Goal: Find specific page/section: Find specific page/section

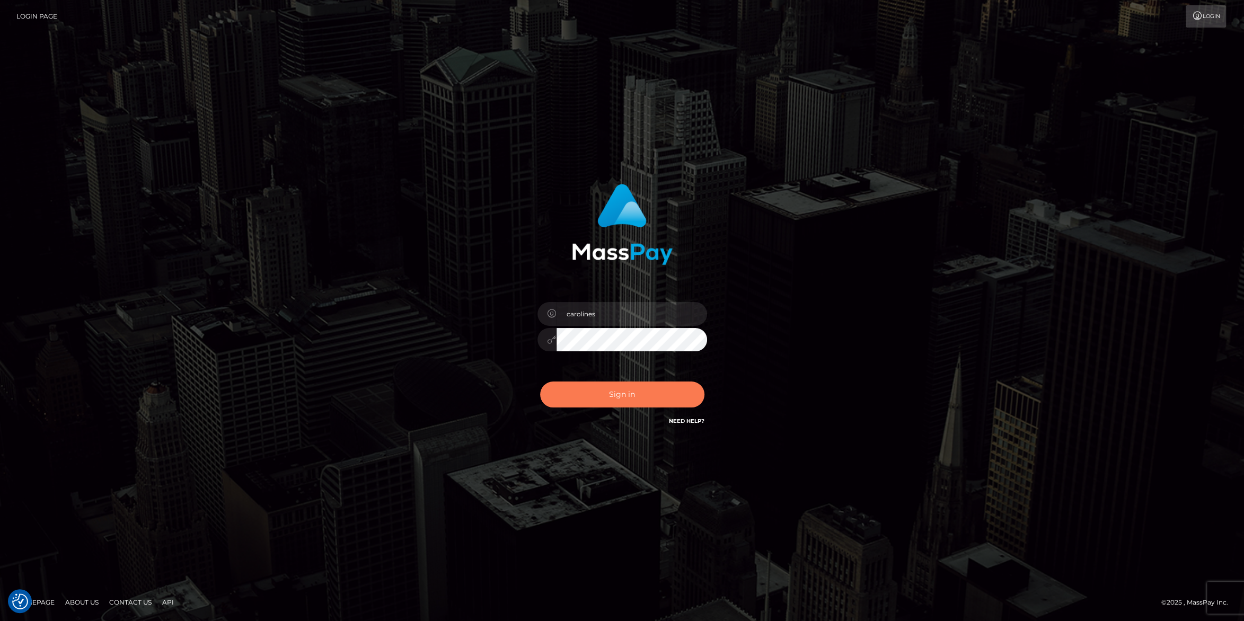
click at [610, 393] on button "Sign in" at bounding box center [622, 394] width 164 height 26
click at [622, 398] on button "Sign in" at bounding box center [622, 394] width 164 height 26
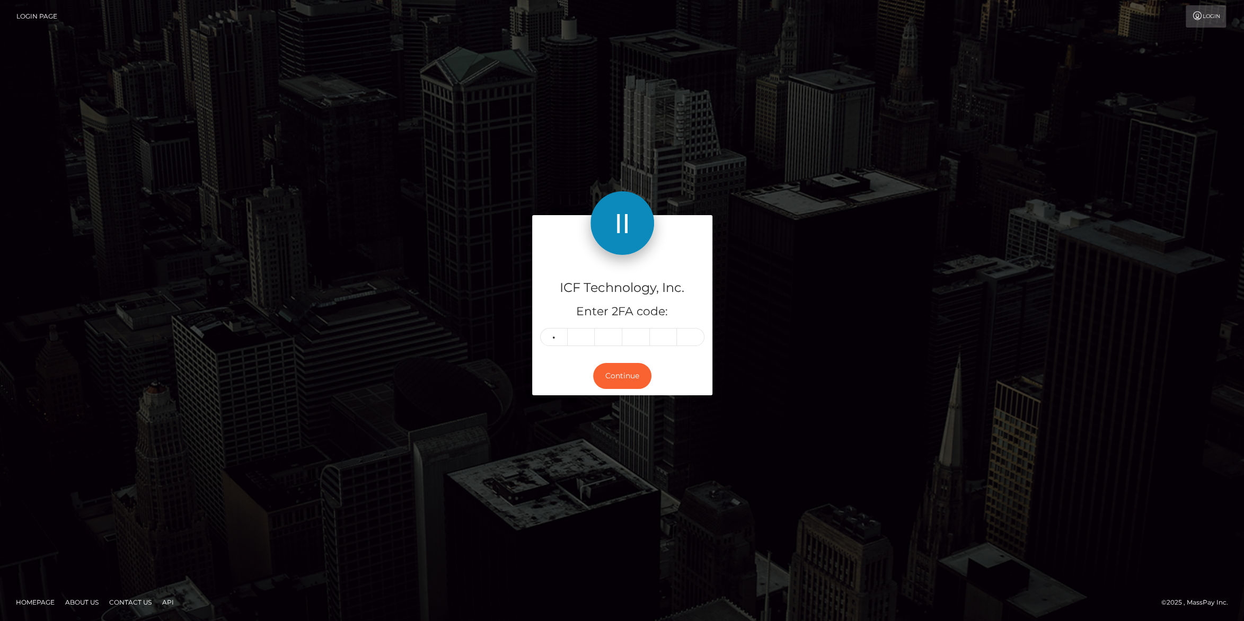
type input "5"
type input "3"
type input "5"
type input "6"
type input "9"
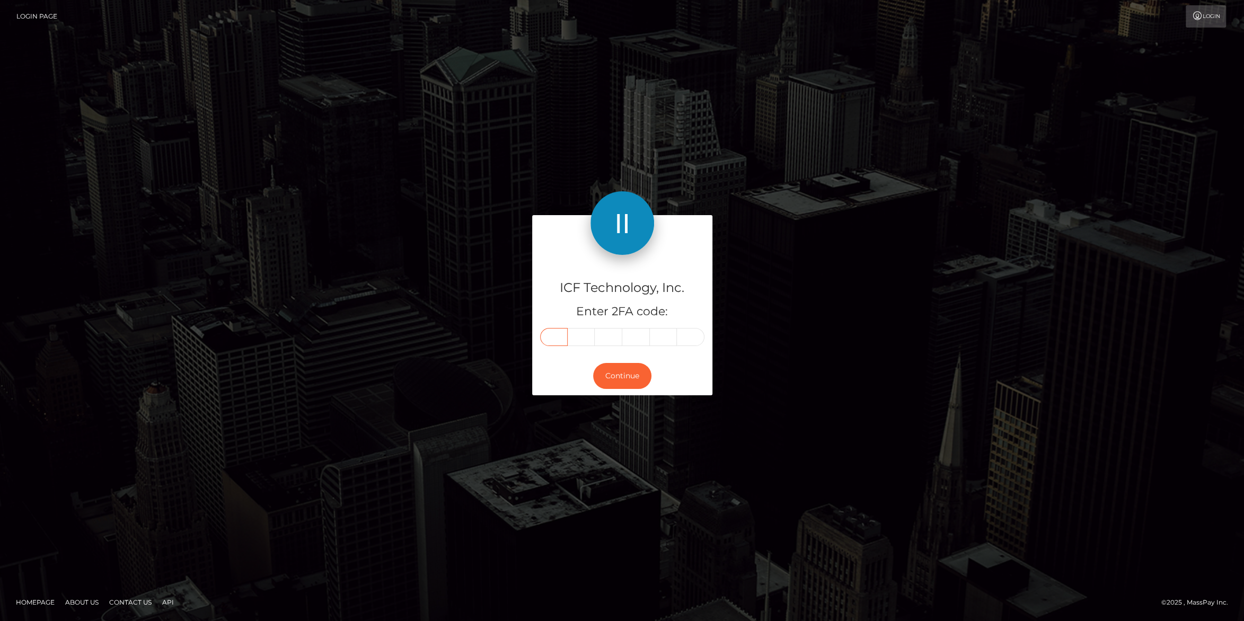
type input "5"
type input "4"
type input "3"
type input "5"
type input "6"
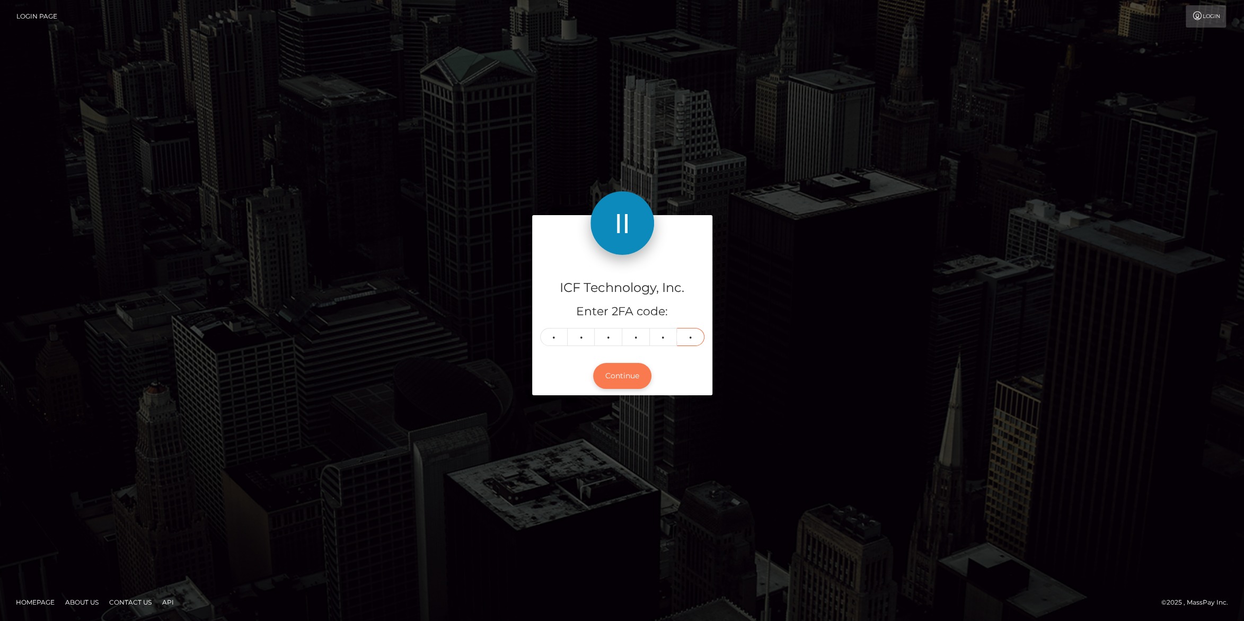
type input "9"
click at [637, 377] on button "Continue" at bounding box center [622, 376] width 58 height 26
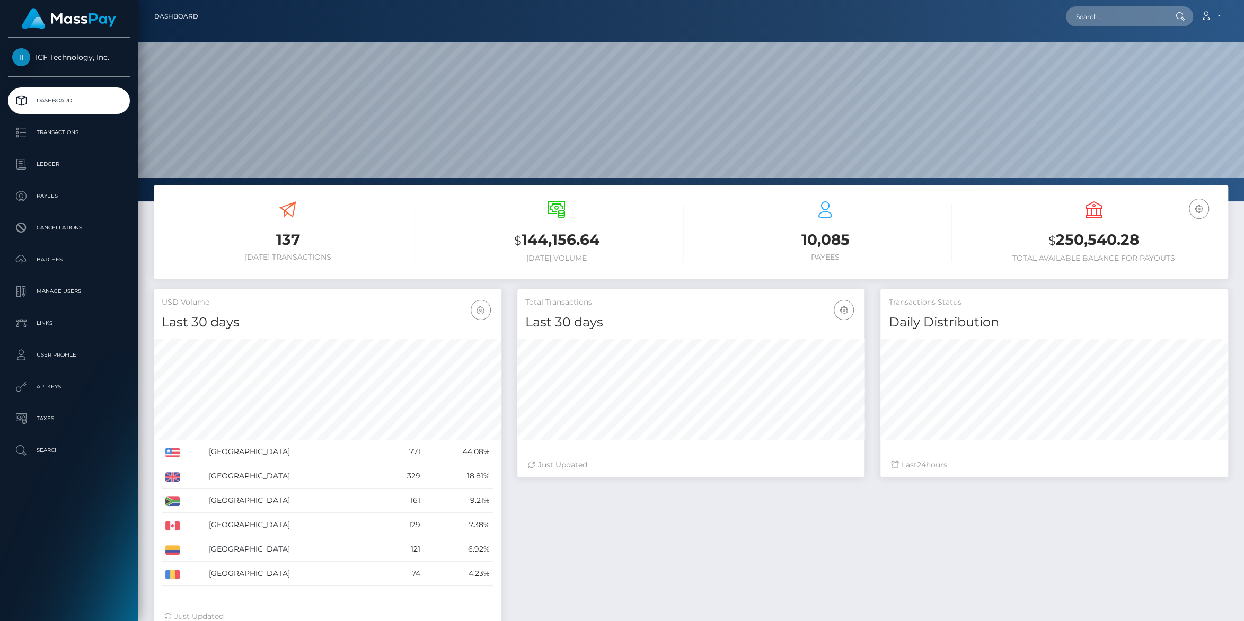
scroll to position [187, 347]
click at [39, 194] on p "Payees" at bounding box center [68, 196] width 113 height 16
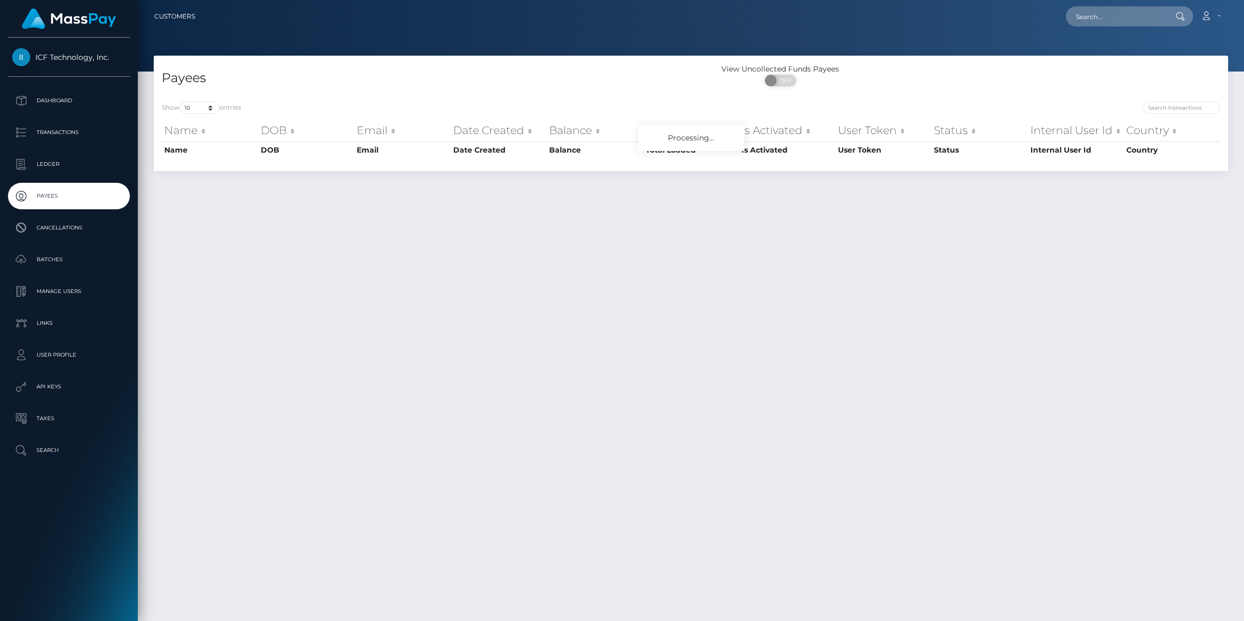
click at [51, 162] on p "Ledger" at bounding box center [68, 164] width 113 height 16
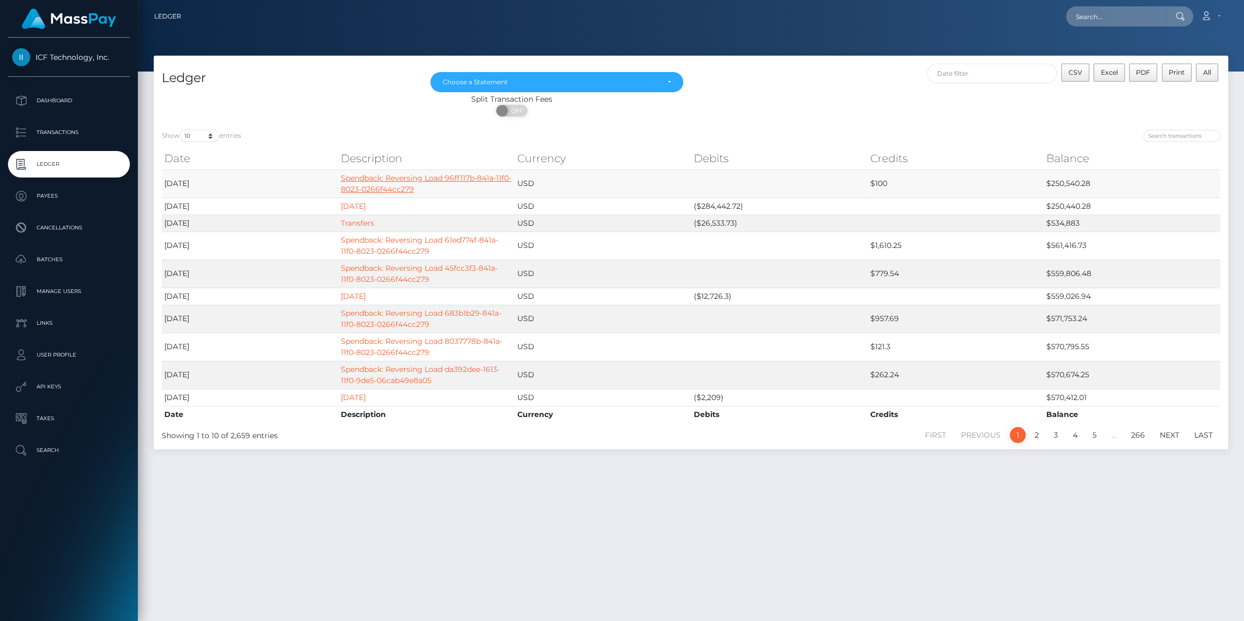
click at [414, 187] on link "Spendback: Reversing Load 96ff117b-841a-11f0-8023-0266f44cc279" at bounding box center [426, 183] width 171 height 21
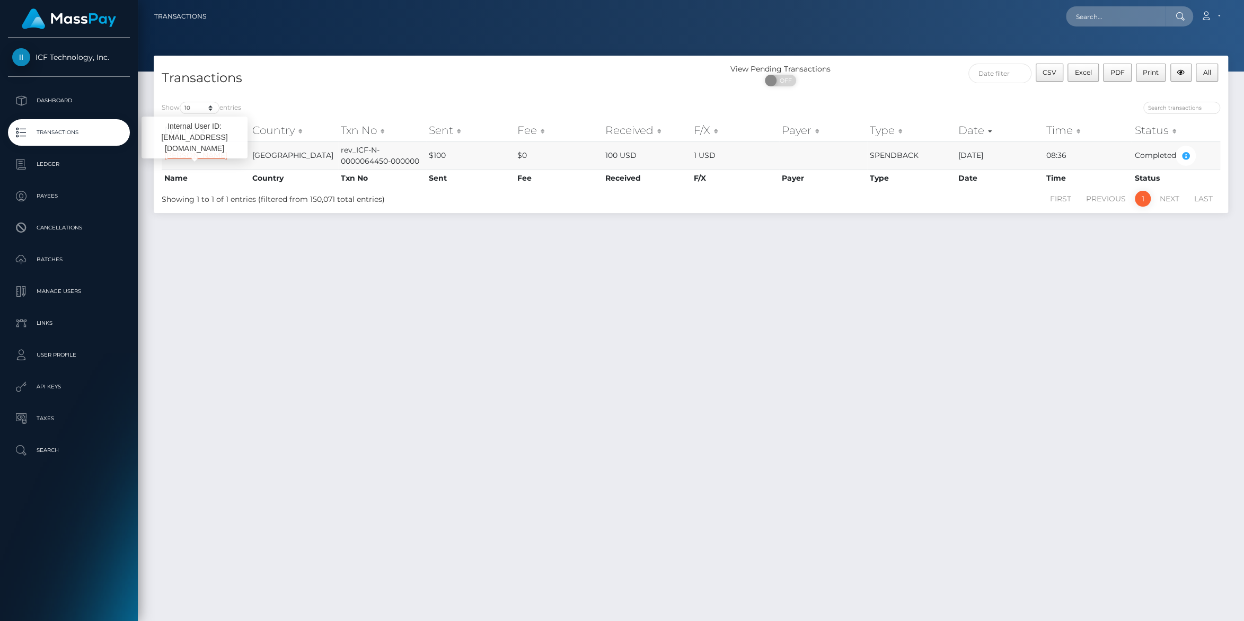
click at [177, 158] on link "Nata Nikolaevna Alexeyeva" at bounding box center [195, 155] width 63 height 10
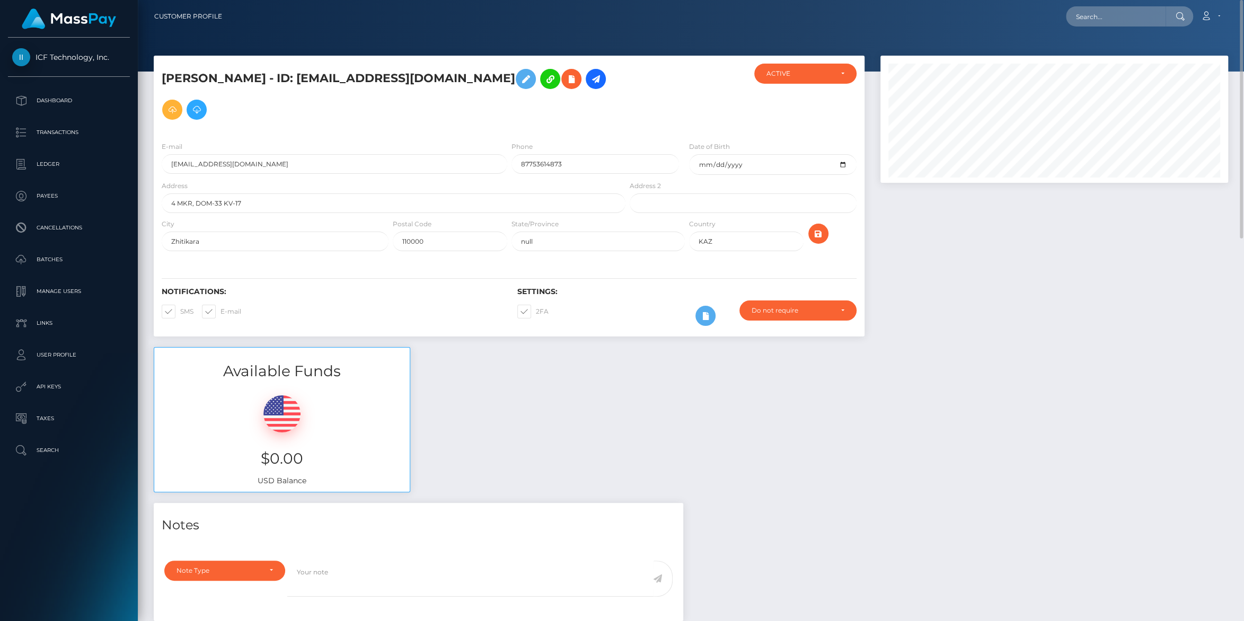
click at [356, 76] on h5 "Nata Nikolaevna Alexeyeva - ID: nata012025@gmail.com" at bounding box center [391, 94] width 458 height 61
drag, startPoint x: 359, startPoint y: 78, endPoint x: 499, endPoint y: 75, distance: 139.9
click at [499, 75] on h5 "Nata Nikolaevna Alexeyeva - ID: nata012025@gmail.com" at bounding box center [391, 94] width 458 height 61
copy h5 "nata012025@gmail.com"
click at [40, 95] on p "Dashboard" at bounding box center [68, 101] width 113 height 16
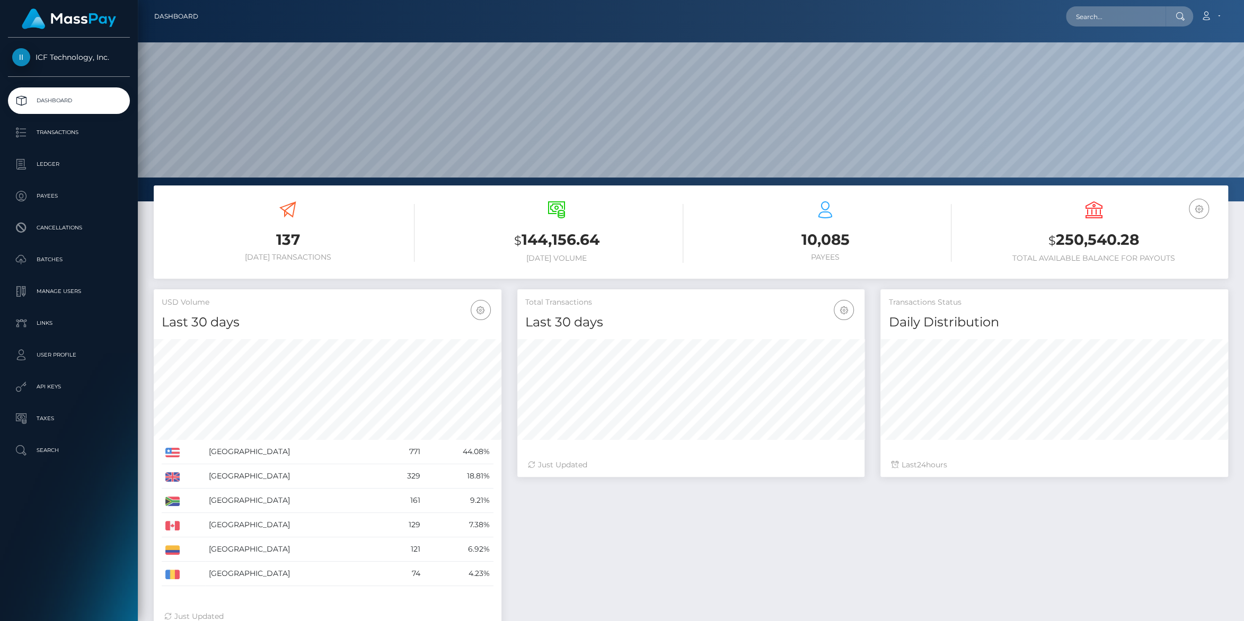
scroll to position [187, 347]
click at [50, 164] on p "Ledger" at bounding box center [68, 164] width 113 height 16
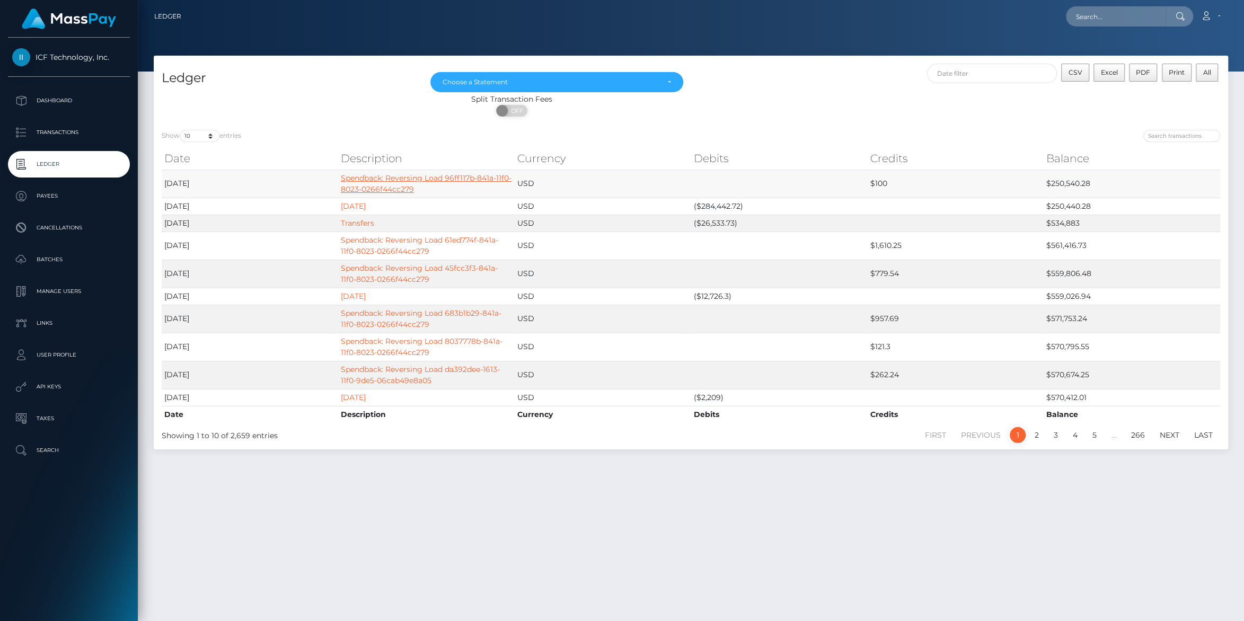
click at [386, 185] on link "Spendback: Reversing Load 96ff117b-841a-11f0-8023-0266f44cc279" at bounding box center [426, 183] width 171 height 21
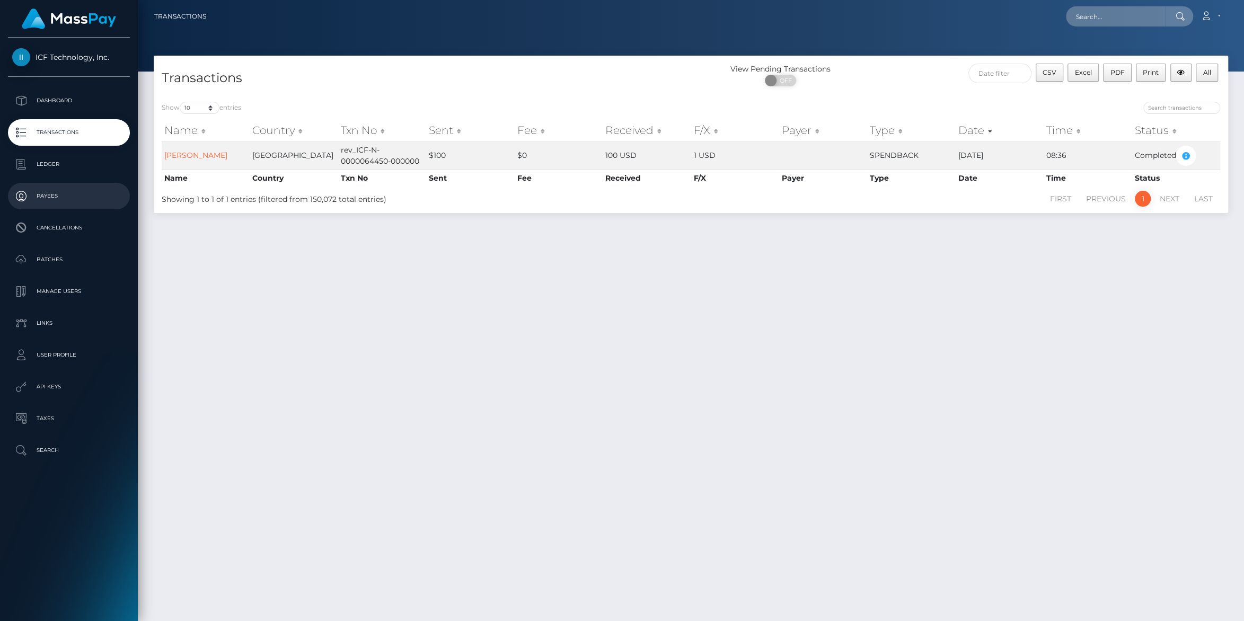
click at [38, 197] on p "Payees" at bounding box center [68, 196] width 113 height 16
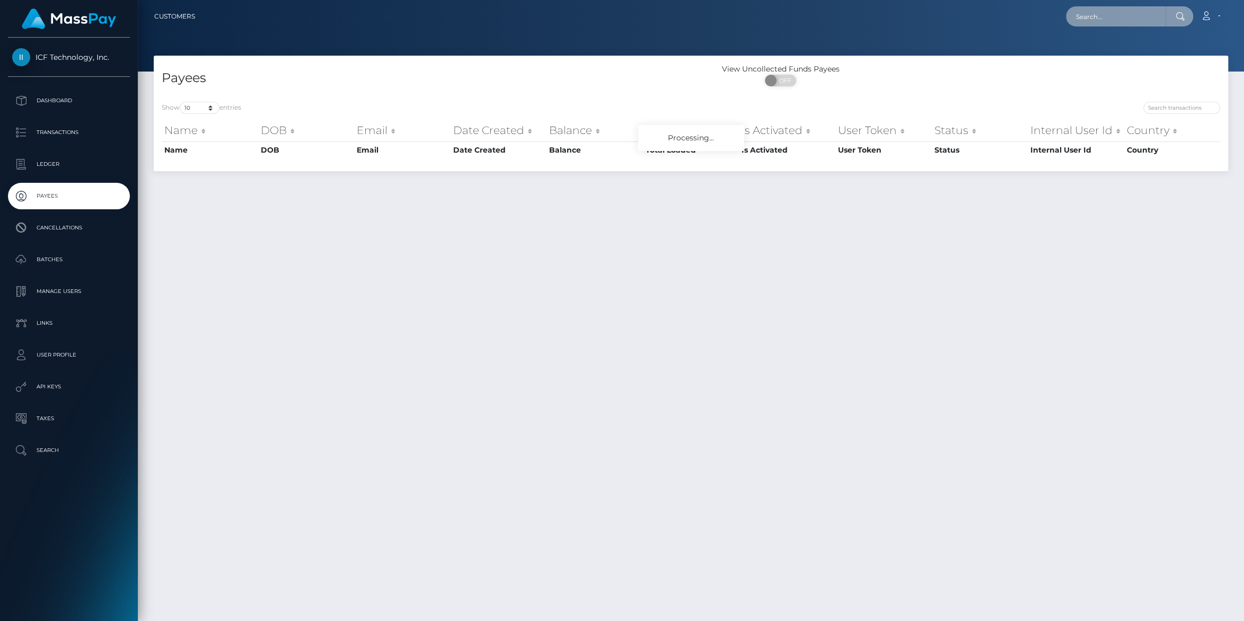
click at [1067, 14] on input "text" at bounding box center [1116, 16] width 100 height 20
paste input "[EMAIL_ADDRESS][DOMAIN_NAME]"
type input "othadimaza1@gmail.com"
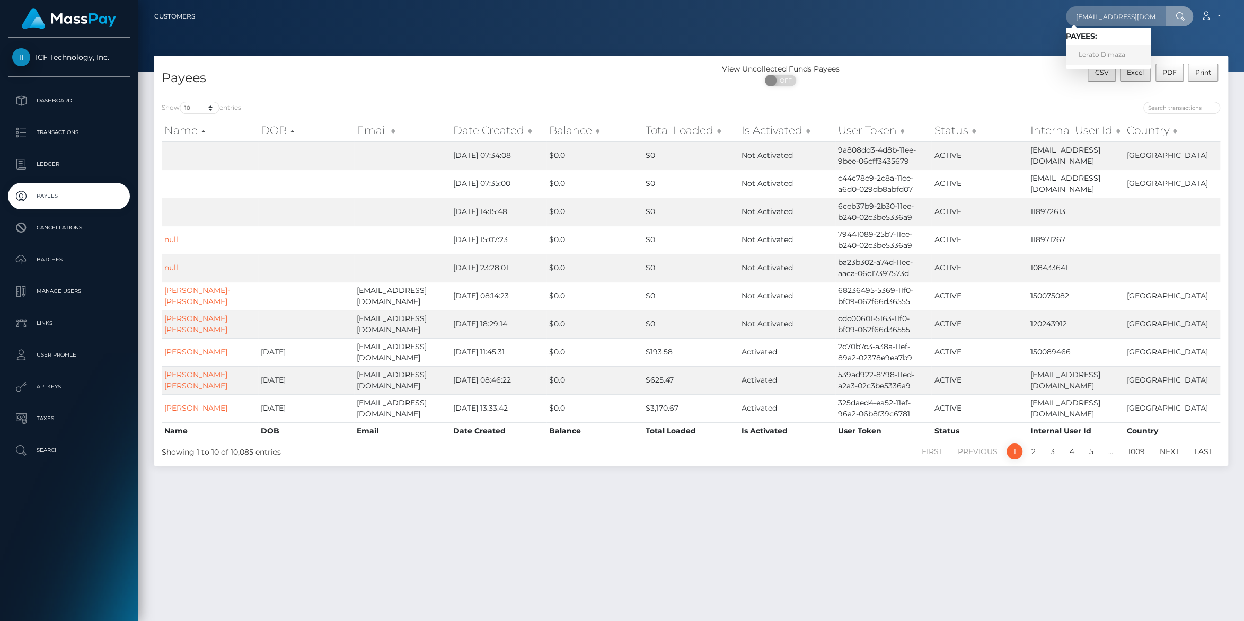
click at [1077, 58] on link "Lerato Dimaza" at bounding box center [1108, 55] width 85 height 20
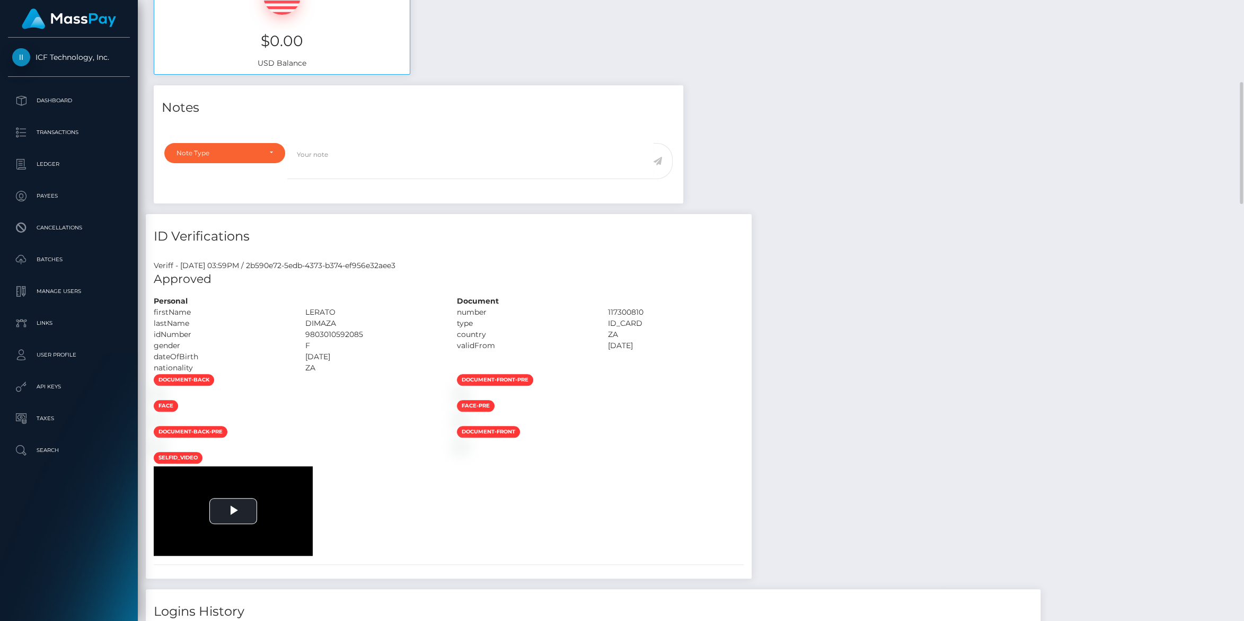
scroll to position [245, 0]
